Goal: Check status: Check status

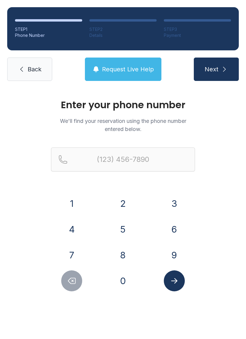
click at [116, 252] on button "8" at bounding box center [122, 255] width 21 height 21
click at [121, 220] on button "5" at bounding box center [122, 229] width 21 height 21
click at [120, 286] on button "0" at bounding box center [122, 280] width 21 height 21
click at [174, 232] on button "6" at bounding box center [174, 229] width 21 height 21
click at [126, 198] on button "2" at bounding box center [122, 203] width 21 height 21
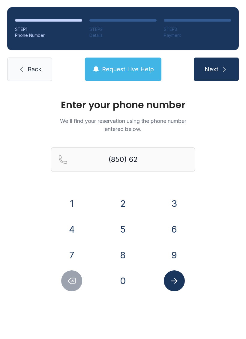
click at [70, 234] on button "4" at bounding box center [71, 229] width 21 height 21
click at [124, 228] on button "5" at bounding box center [122, 229] width 21 height 21
click at [64, 223] on button "4" at bounding box center [71, 229] width 21 height 21
click at [118, 223] on button "5" at bounding box center [122, 229] width 21 height 21
click at [124, 286] on button "0" at bounding box center [122, 280] width 21 height 21
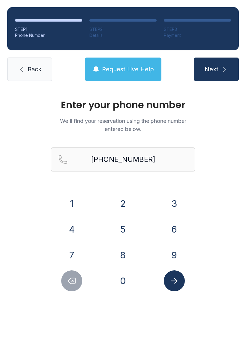
click at [180, 282] on button "Submit lookup form" at bounding box center [174, 280] width 21 height 21
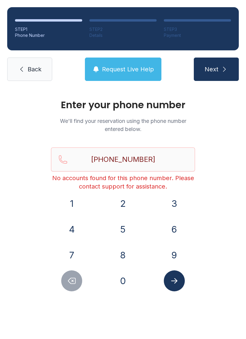
click at [178, 275] on button "Submit lookup form" at bounding box center [174, 280] width 21 height 21
click at [71, 286] on button "Delete number" at bounding box center [71, 280] width 21 height 21
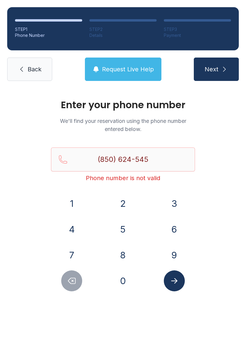
click at [71, 286] on button "Delete number" at bounding box center [71, 280] width 21 height 21
click at [64, 278] on button "Delete number" at bounding box center [71, 280] width 21 height 21
click at [65, 275] on button "Delete number" at bounding box center [71, 280] width 21 height 21
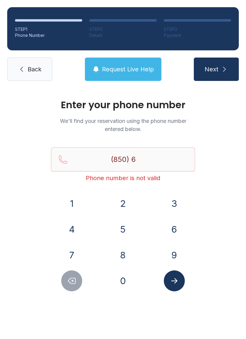
click at [64, 274] on button "Delete number" at bounding box center [71, 280] width 21 height 21
click at [63, 273] on div at bounding box center [72, 280] width 42 height 21
click at [65, 270] on div "1 2 3 4 5 6 7 8 9 0" at bounding box center [123, 242] width 144 height 98
click at [67, 272] on button "Delete number" at bounding box center [71, 280] width 21 height 21
click at [66, 270] on div at bounding box center [72, 280] width 42 height 21
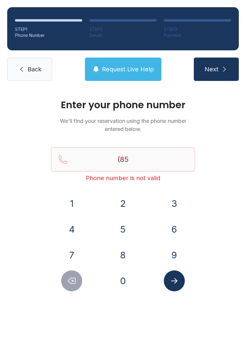
click at [67, 273] on button "Delete number" at bounding box center [71, 280] width 21 height 21
type input "(8"
click at [67, 272] on button "Delete number" at bounding box center [71, 280] width 21 height 21
click at [74, 280] on icon "Delete number" at bounding box center [71, 280] width 9 height 9
